Goal: Information Seeking & Learning: Learn about a topic

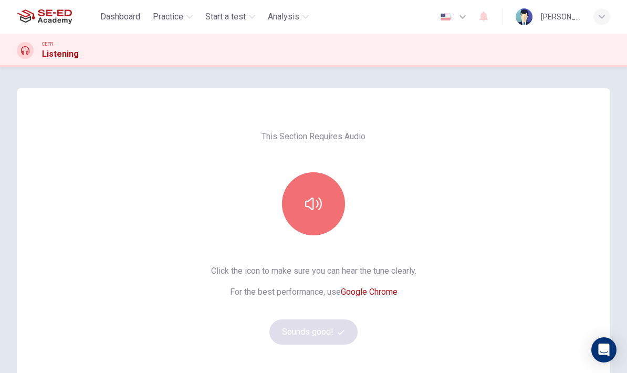
click at [309, 213] on button "button" at bounding box center [313, 203] width 63 height 63
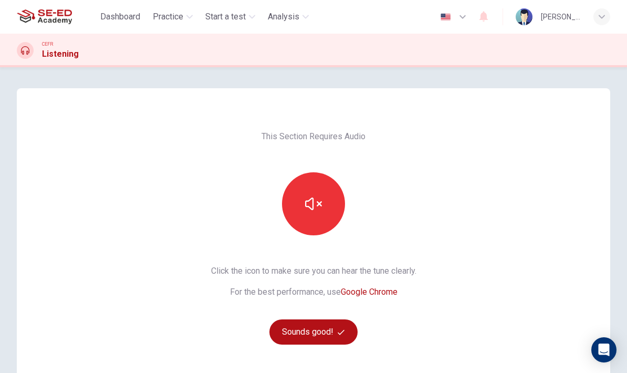
click at [320, 204] on icon "button" at bounding box center [313, 203] width 17 height 13
click at [328, 209] on button "button" at bounding box center [313, 203] width 63 height 63
click at [327, 335] on button "Sounds good!" at bounding box center [313, 331] width 88 height 25
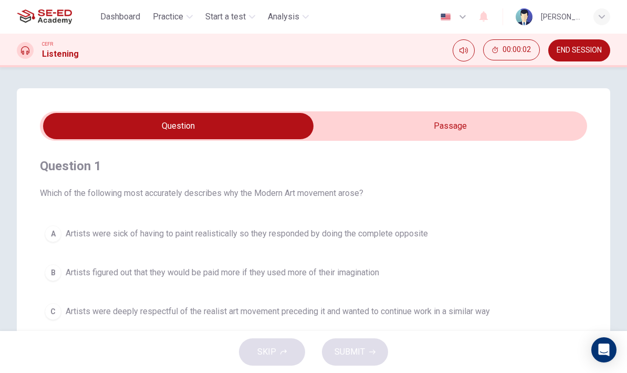
click at [452, 129] on input "checkbox" at bounding box center [178, 126] width 820 height 26
checkbox input "true"
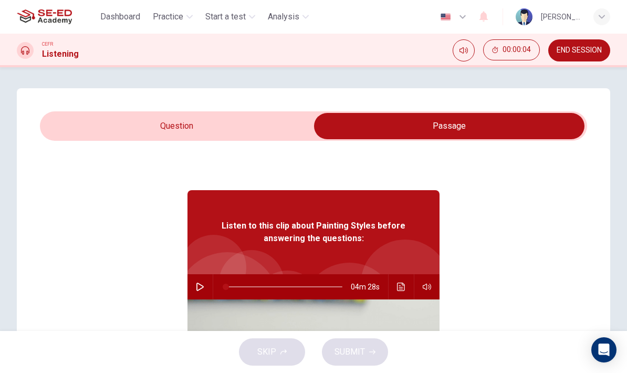
click at [200, 289] on icon "button" at bounding box center [200, 286] width 8 height 8
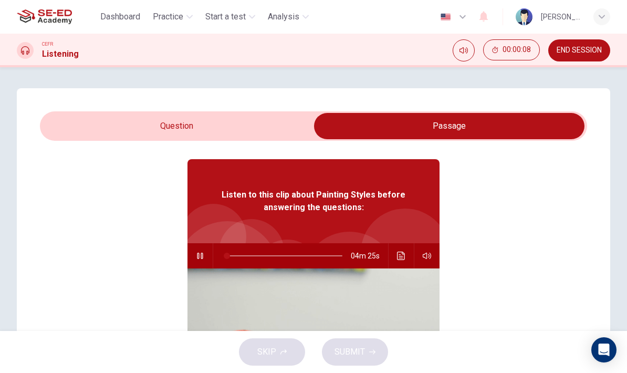
scroll to position [27, 0]
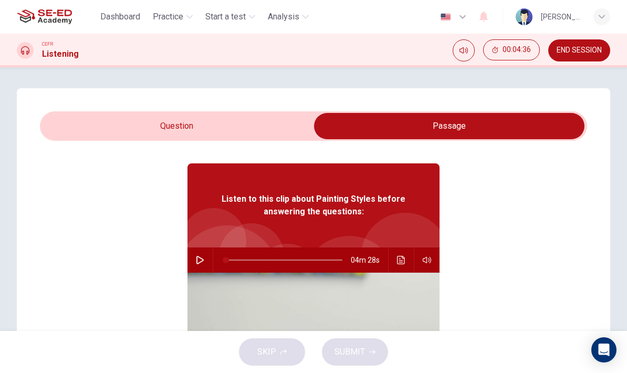
click at [199, 265] on button "button" at bounding box center [200, 259] width 17 height 25
click at [396, 257] on button "Click to see the audio transcription" at bounding box center [401, 259] width 17 height 25
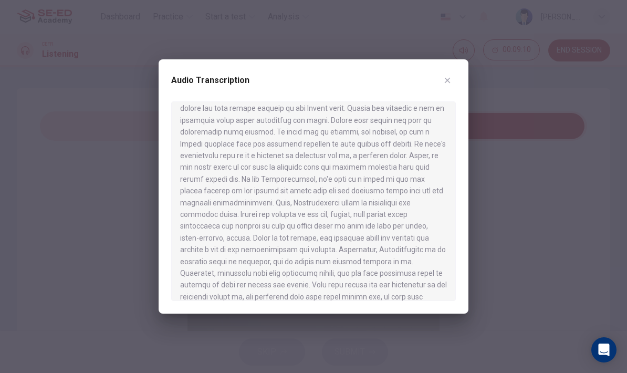
scroll to position [442, 0]
click at [502, 155] on div at bounding box center [313, 186] width 627 height 373
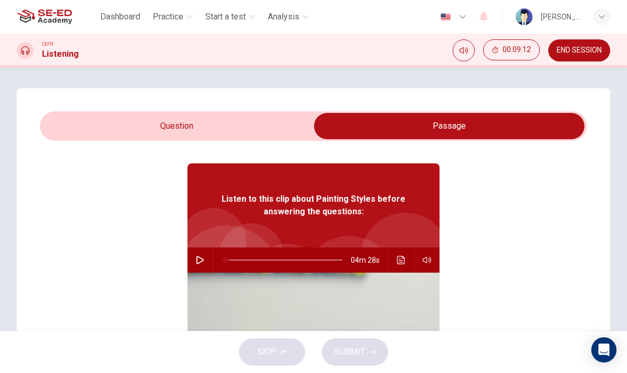
click at [201, 258] on icon "button" at bounding box center [199, 260] width 7 height 8
click at [193, 265] on button "button" at bounding box center [200, 259] width 17 height 25
click at [195, 265] on button "button" at bounding box center [200, 259] width 17 height 25
click at [193, 260] on button "button" at bounding box center [200, 259] width 17 height 25
click at [196, 260] on icon "button" at bounding box center [200, 260] width 8 height 8
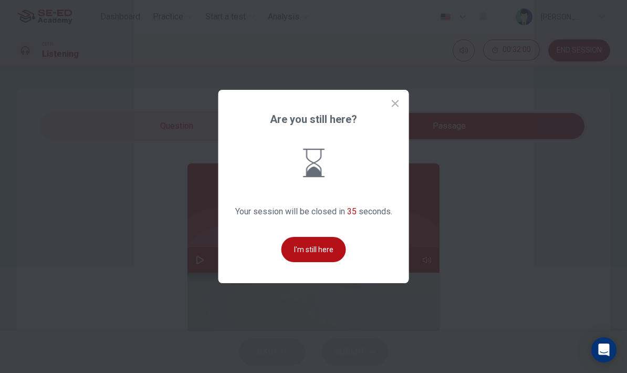
click at [395, 109] on icon at bounding box center [395, 103] width 10 height 10
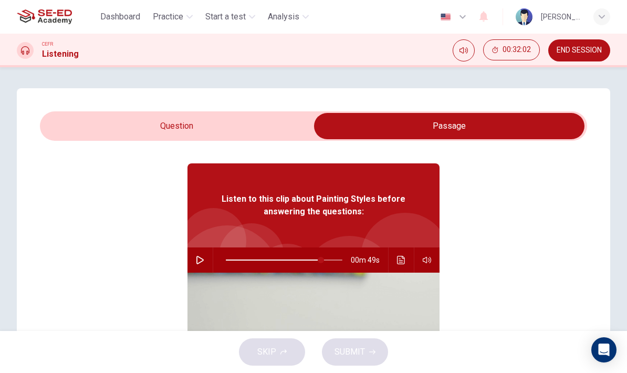
click at [202, 255] on button "button" at bounding box center [200, 259] width 17 height 25
type input "0"
click at [405, 260] on icon "Click to see the audio transcription" at bounding box center [401, 260] width 8 height 8
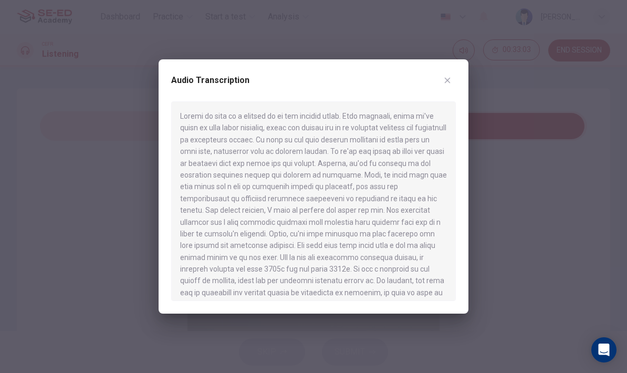
scroll to position [0, 0]
click at [451, 78] on button "button" at bounding box center [447, 80] width 17 height 17
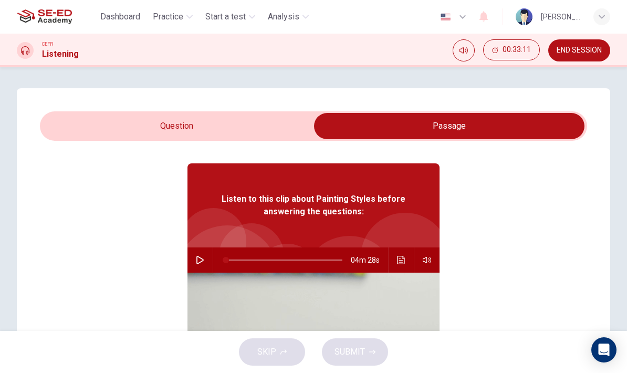
click at [172, 120] on input "checkbox" at bounding box center [449, 126] width 820 height 26
checkbox input "false"
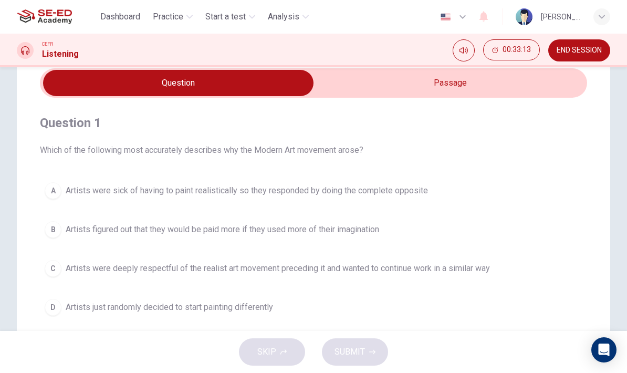
scroll to position [46, 0]
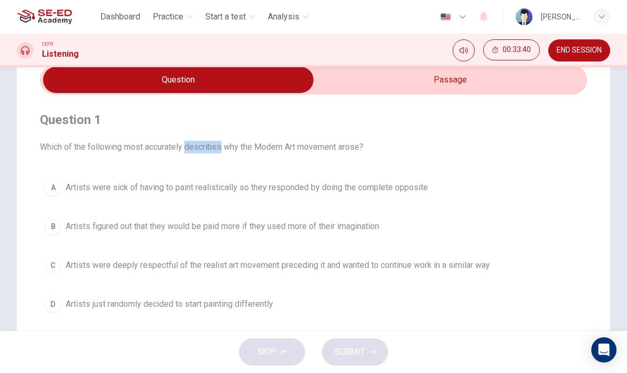
click at [162, 144] on span "Which of the following most accurately describes why the Modern Art movement ar…" at bounding box center [313, 147] width 547 height 13
click at [323, 151] on span "Which of the following most accurately describes why the Modern Art movement ar…" at bounding box center [313, 147] width 547 height 13
click at [545, 198] on button "A Artists were sick of having to paint realistically so they responded by doing…" at bounding box center [313, 187] width 547 height 26
